Goal: Ask a question

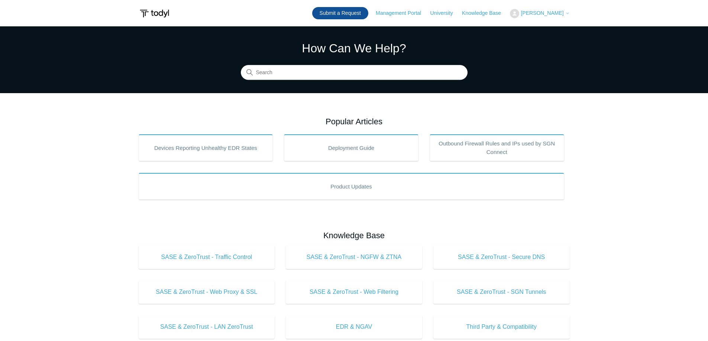
click at [354, 15] on link "Submit a Request" at bounding box center [340, 13] width 56 height 12
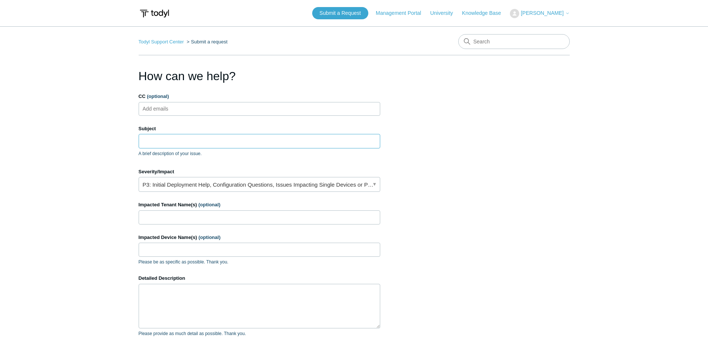
drag, startPoint x: 157, startPoint y: 147, endPoint x: 176, endPoint y: 146, distance: 19.0
click at [157, 147] on input "Subject" at bounding box center [259, 141] width 241 height 14
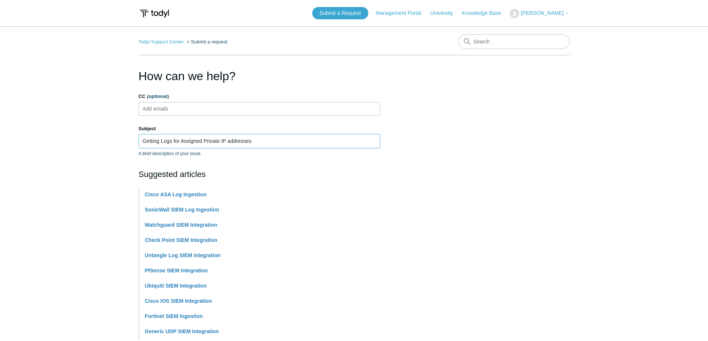
type input "Getting Logs for Assigned Private IP addresses"
click at [554, 179] on section "How can we help? CC (optional) Add emails Subject Getting Logs for Assigned Pri…" at bounding box center [354, 328] width 431 height 523
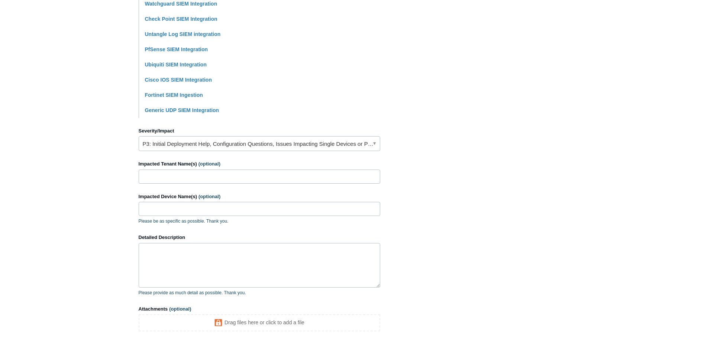
scroll to position [223, 0]
click at [175, 139] on link "P3: Initial Deployment Help, Configuration Questions, Issues Impacting Single D…" at bounding box center [259, 142] width 241 height 15
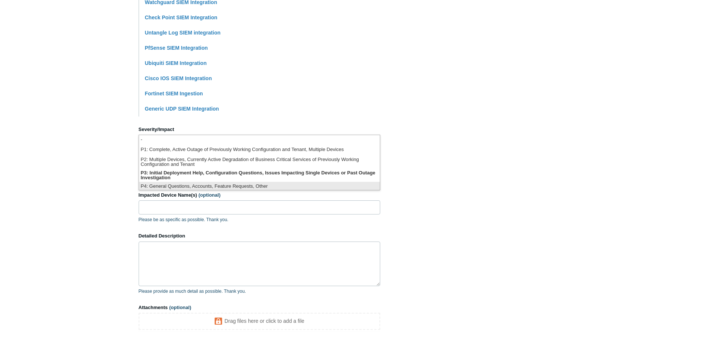
scroll to position [2, 0]
click at [204, 188] on li "P4: General Questions, Accounts, Feature Requests, Other" at bounding box center [259, 185] width 241 height 10
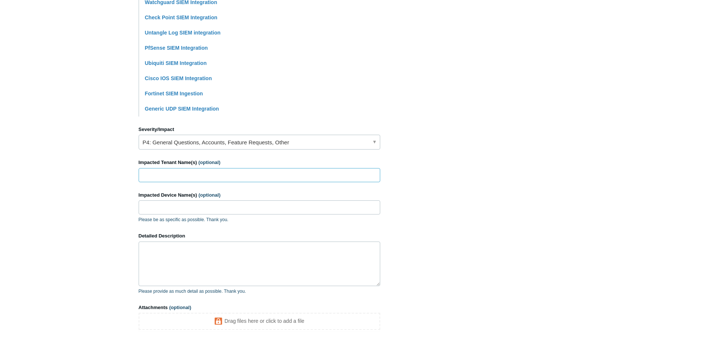
click at [191, 178] on input "Impacted Tenant Name(s) (optional)" at bounding box center [259, 175] width 241 height 14
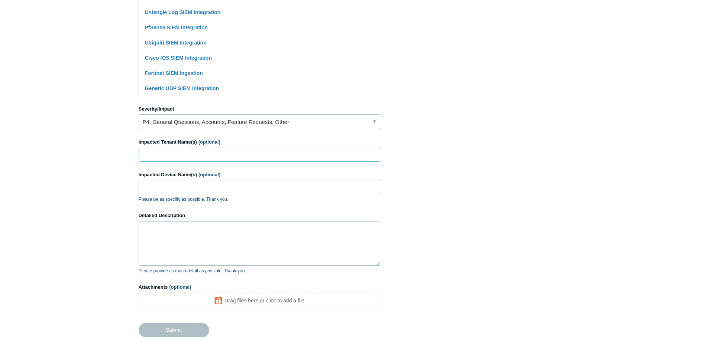
scroll to position [260, 0]
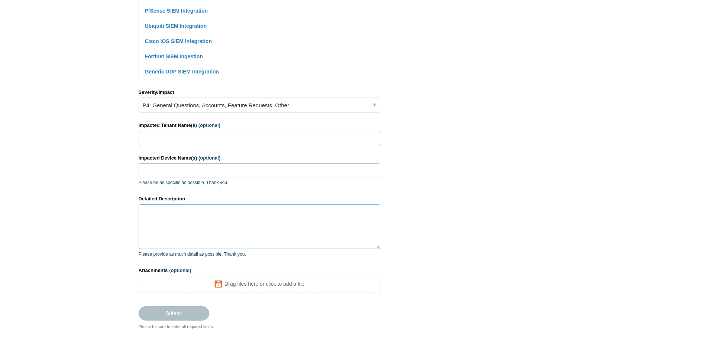
click at [174, 223] on textarea "Detailed Description" at bounding box center [259, 227] width 241 height 45
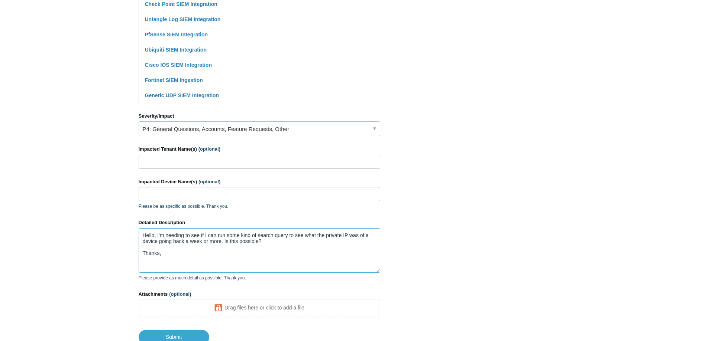
scroll to position [291, 0]
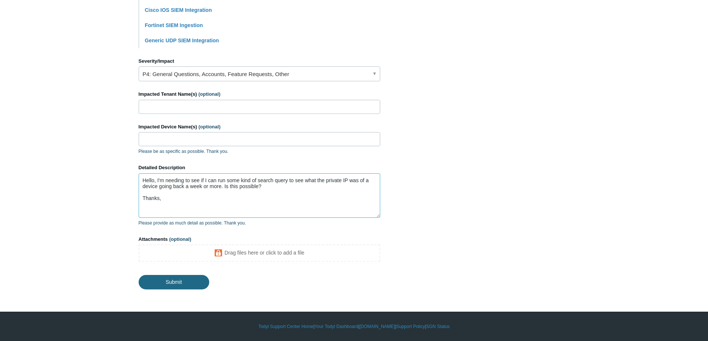
type textarea "Hello, I'm needing to see if I can run some kind of search query to see what th…"
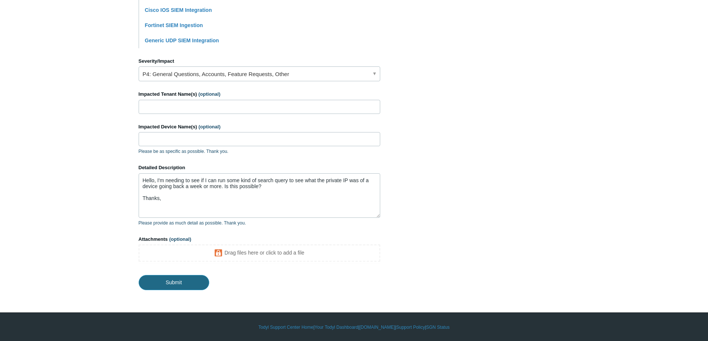
click at [172, 279] on input "Submit" at bounding box center [174, 282] width 71 height 15
